Goal: Information Seeking & Learning: Learn about a topic

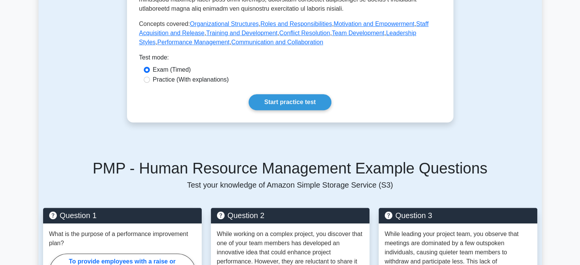
scroll to position [381, 0]
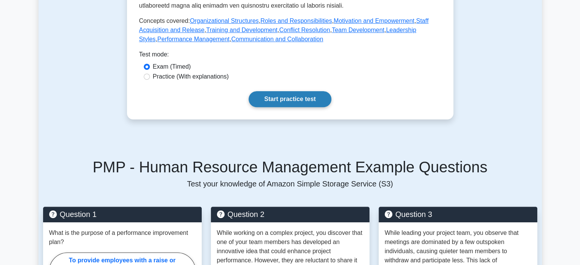
click at [300, 91] on link "Start practice test" at bounding box center [290, 99] width 83 height 16
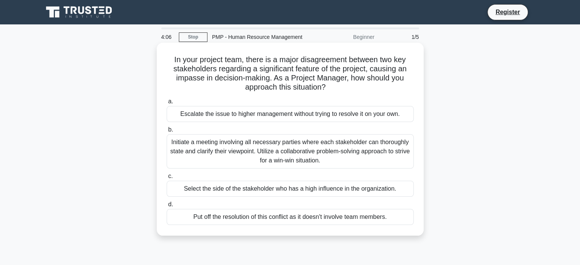
click at [265, 147] on div "Initiate a meeting involving all necessary parties where each stakeholder can t…" at bounding box center [290, 151] width 247 height 34
click at [167, 132] on input "b. Initiate a meeting involving all necessary parties where each stakeholder ca…" at bounding box center [167, 129] width 0 height 5
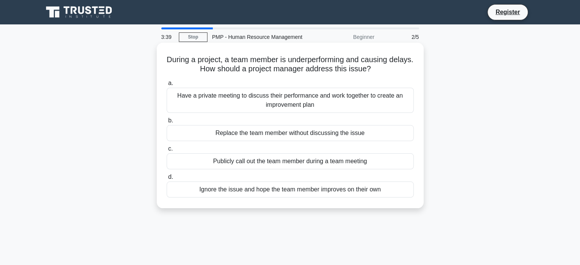
click at [287, 104] on div "Have a private meeting to discuss their performance and work together to create…" at bounding box center [290, 100] width 247 height 25
click at [167, 86] on input "a. Have a private meeting to discuss their performance and work together to cre…" at bounding box center [167, 83] width 0 height 5
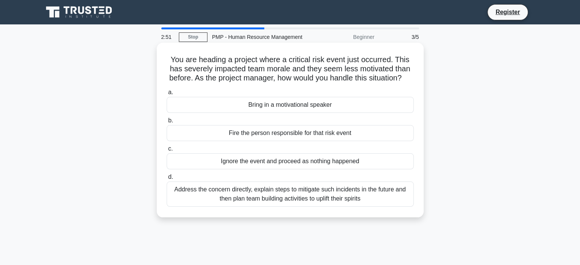
click at [283, 207] on div "Address the concern directly, explain steps to mitigate such incidents in the f…" at bounding box center [290, 193] width 247 height 25
click at [167, 180] on input "d. Address the concern directly, explain steps to mitigate such incidents in th…" at bounding box center [167, 177] width 0 height 5
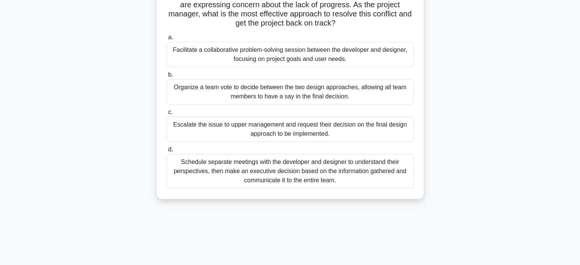
scroll to position [114, 0]
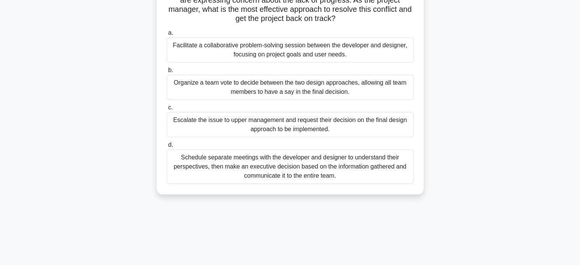
click at [322, 167] on div "Schedule separate meetings with the developer and designer to understand their …" at bounding box center [290, 166] width 247 height 34
click at [167, 148] on input "d. Schedule separate meetings with the developer and designer to understand the…" at bounding box center [167, 145] width 0 height 5
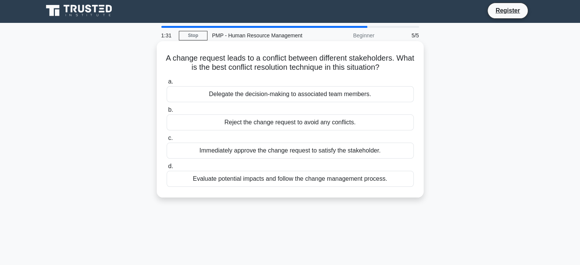
scroll to position [0, 0]
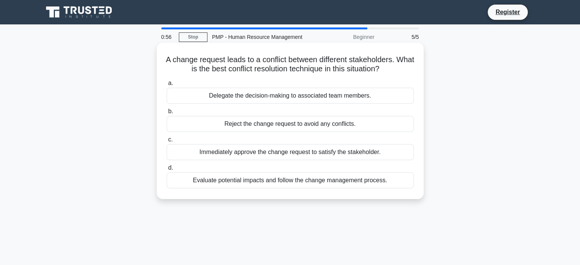
click at [312, 183] on div "Evaluate potential impacts and follow the change management process." at bounding box center [290, 180] width 247 height 16
click at [167, 170] on input "d. Evaluate potential impacts and follow the change management process." at bounding box center [167, 167] width 0 height 5
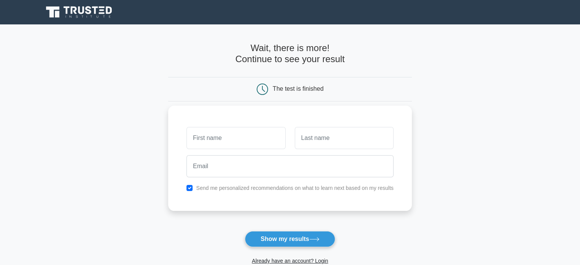
click at [223, 136] on input "text" at bounding box center [235, 138] width 99 height 22
type input "Suny"
click at [349, 144] on input "text" at bounding box center [344, 138] width 99 height 22
type input "Suny"
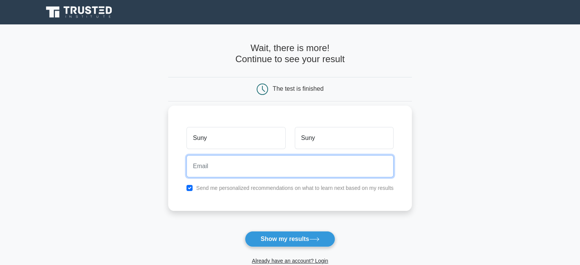
click at [328, 167] on input "email" at bounding box center [289, 166] width 207 height 22
type input "teymsab17@gmail.com"
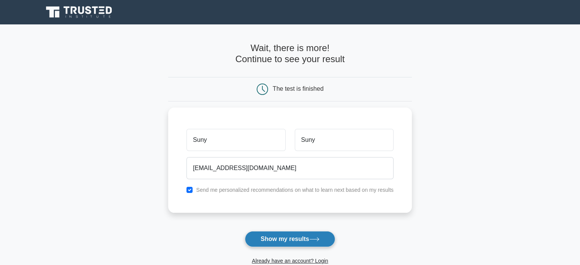
click at [275, 239] on button "Show my results" at bounding box center [290, 239] width 90 height 16
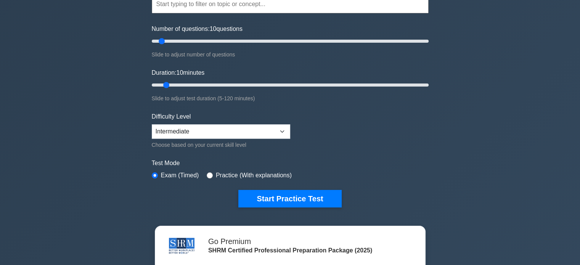
scroll to position [76, 0]
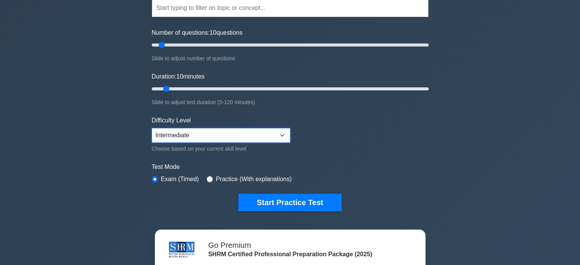
click at [280, 133] on select "Beginner Intermediate Expert" at bounding box center [221, 135] width 138 height 14
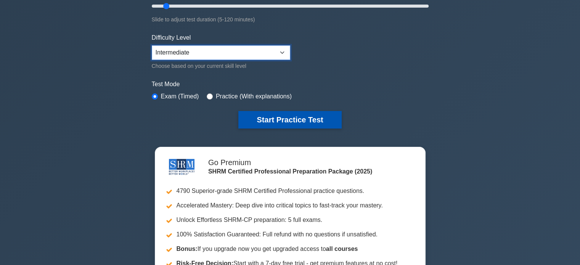
scroll to position [152, 0]
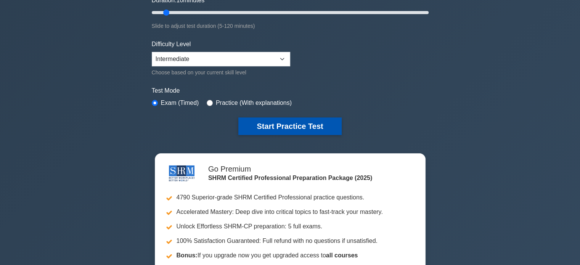
click at [272, 125] on button "Start Practice Test" at bounding box center [289, 126] width 103 height 18
